Goal: Find specific page/section: Locate a particular part of the current website

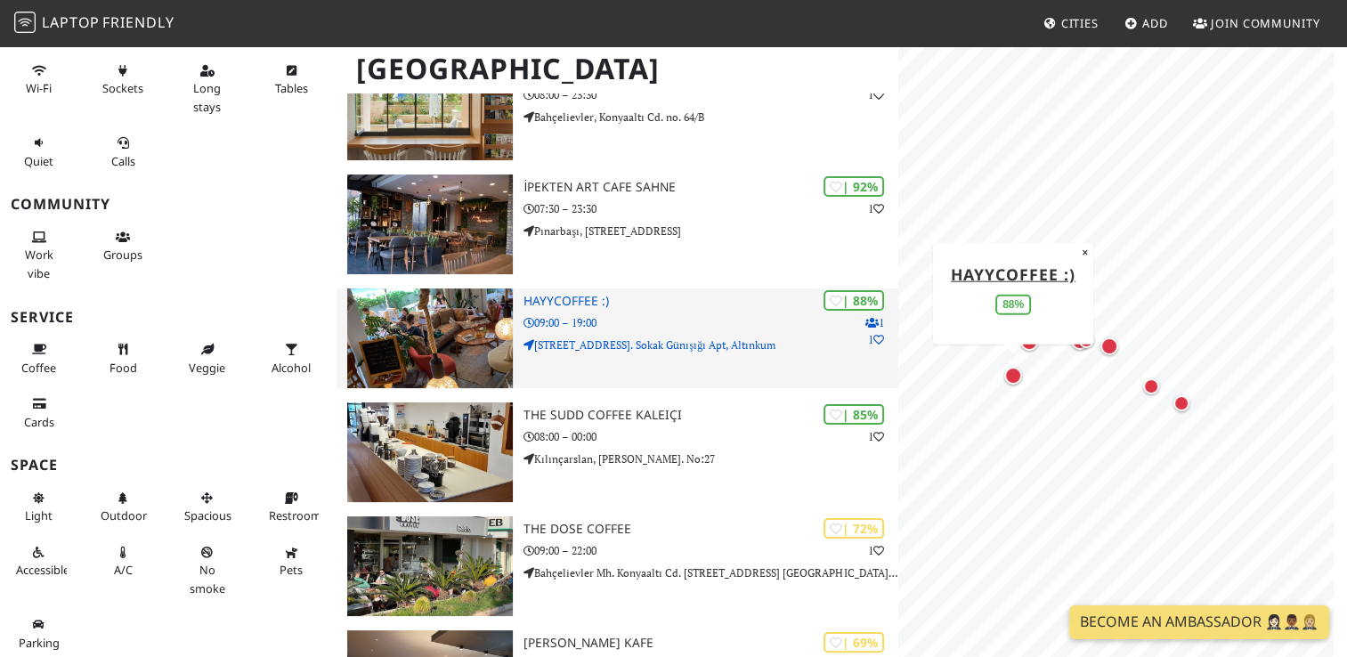
scroll to position [356, 0]
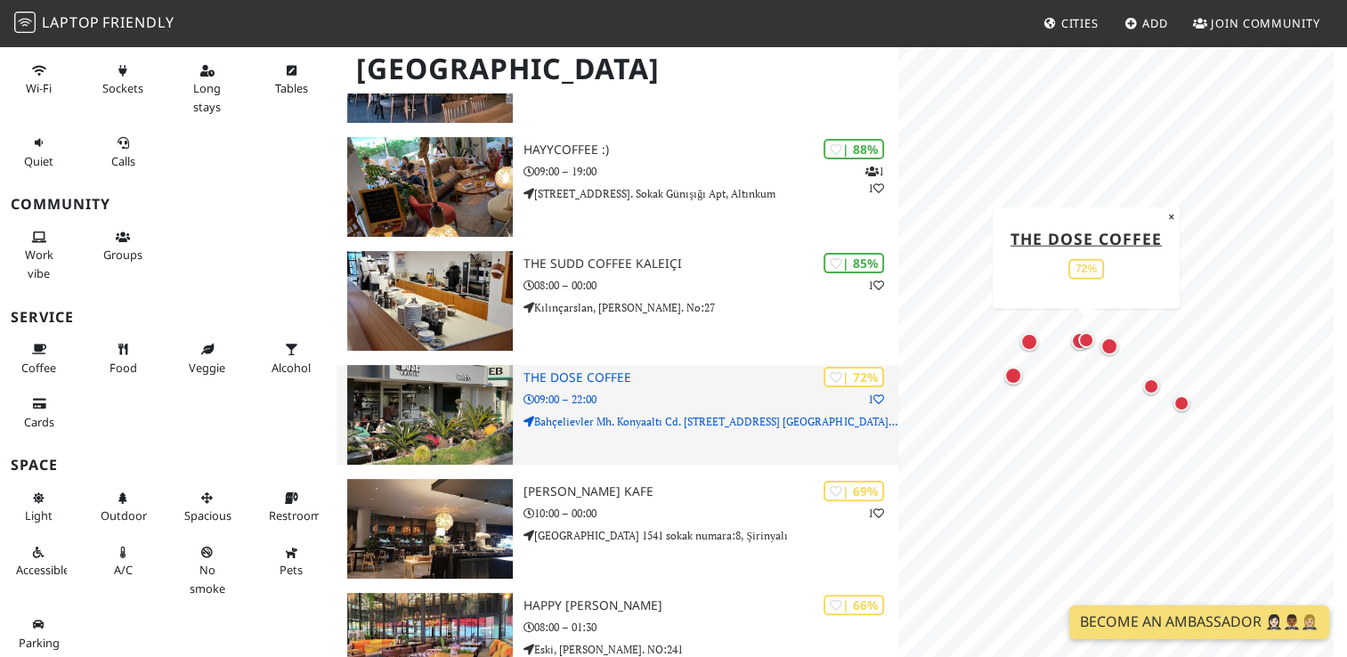
click at [480, 371] on img at bounding box center [430, 415] width 166 height 100
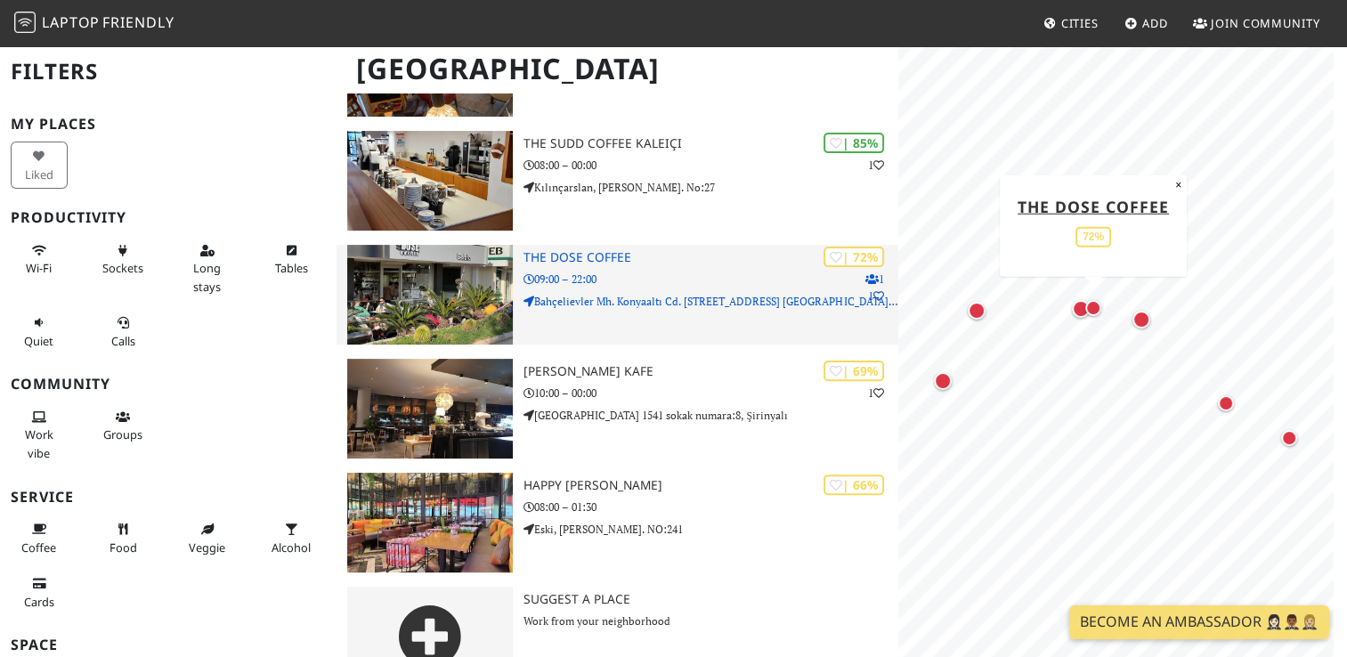
scroll to position [493, 0]
